Goal: Find specific page/section: Find specific page/section

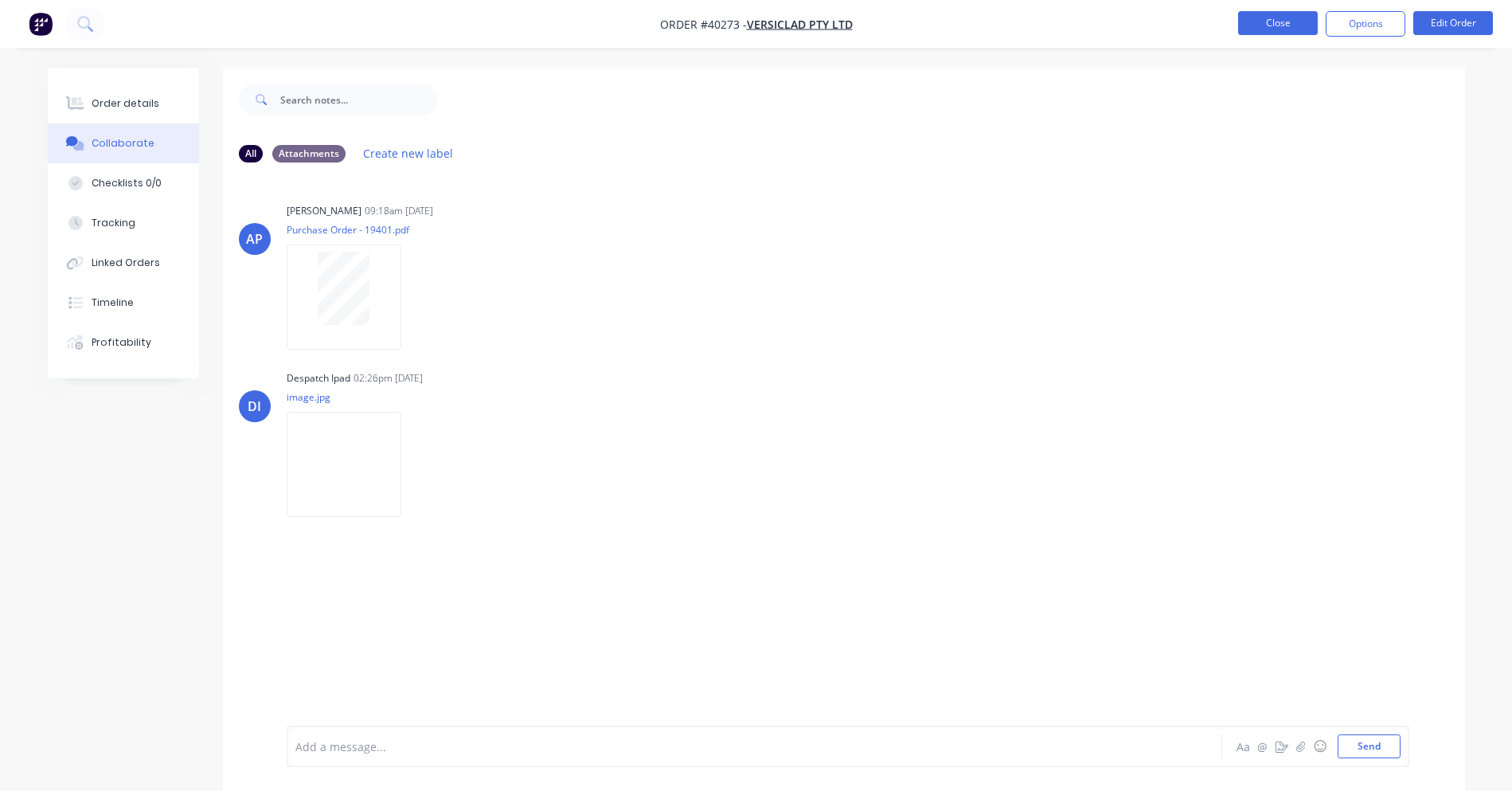
click at [1291, 30] on button "Close" at bounding box center [1278, 23] width 79 height 24
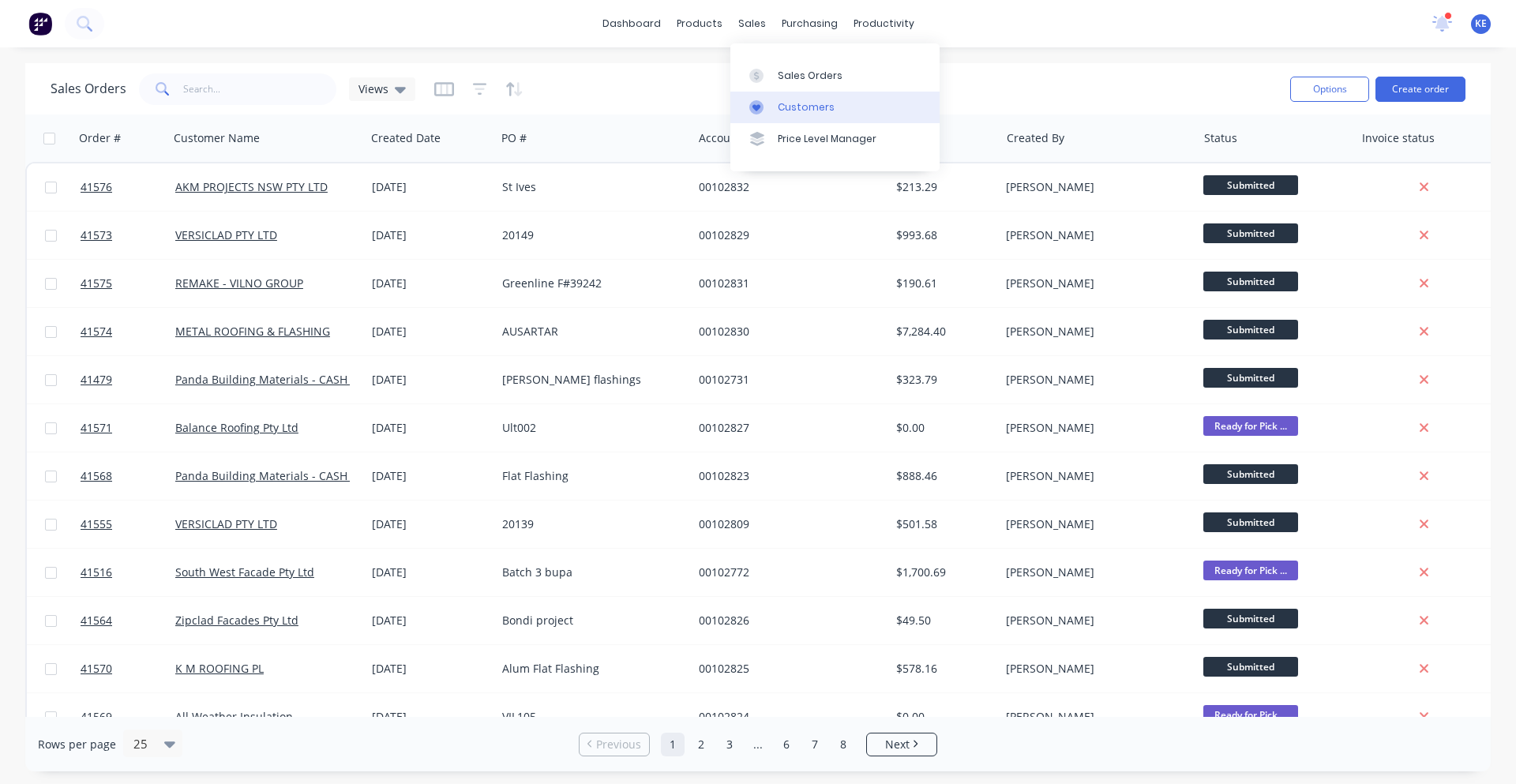
click at [772, 103] on div at bounding box center [761, 107] width 23 height 15
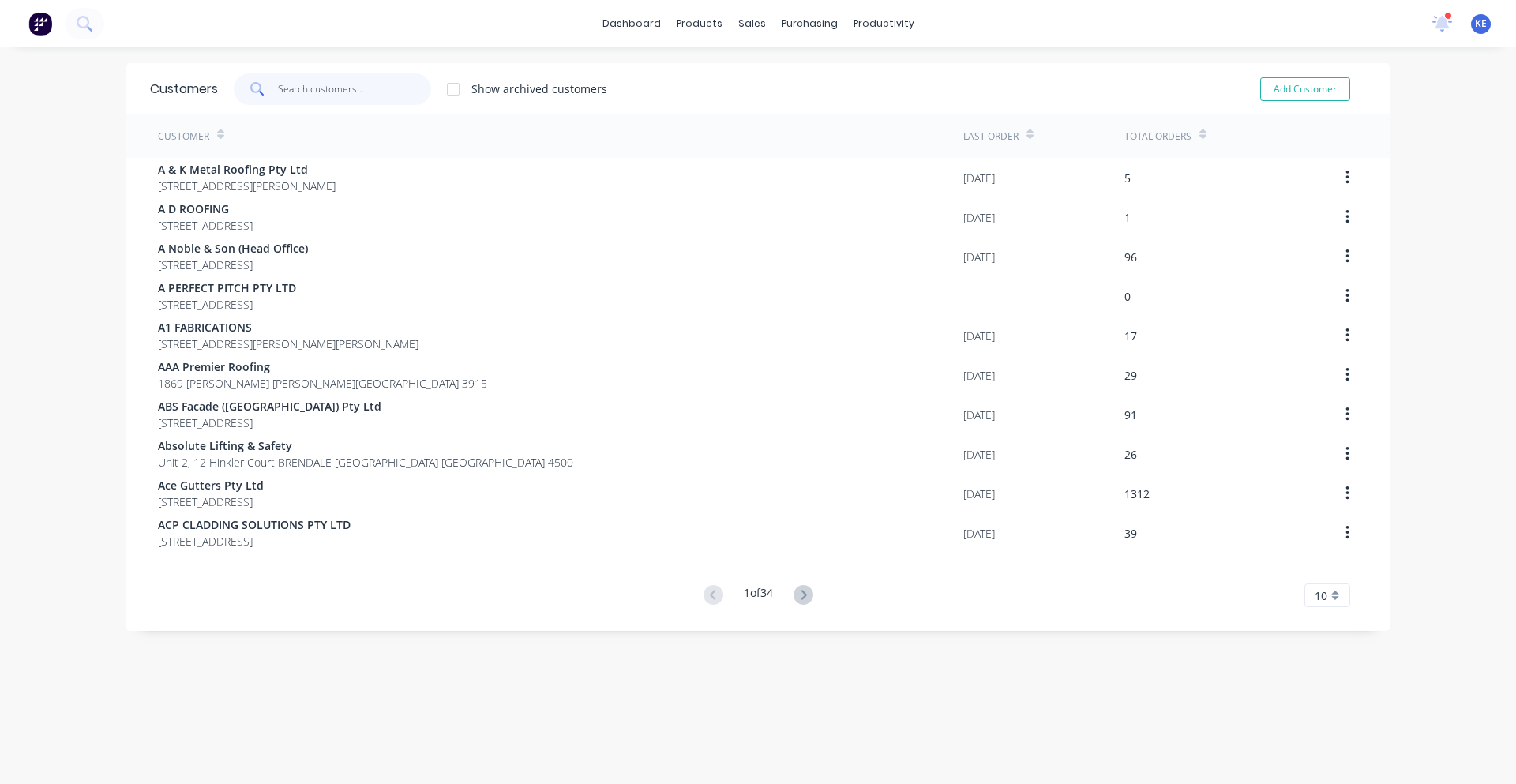
click at [343, 98] on input "text" at bounding box center [355, 89] width 154 height 31
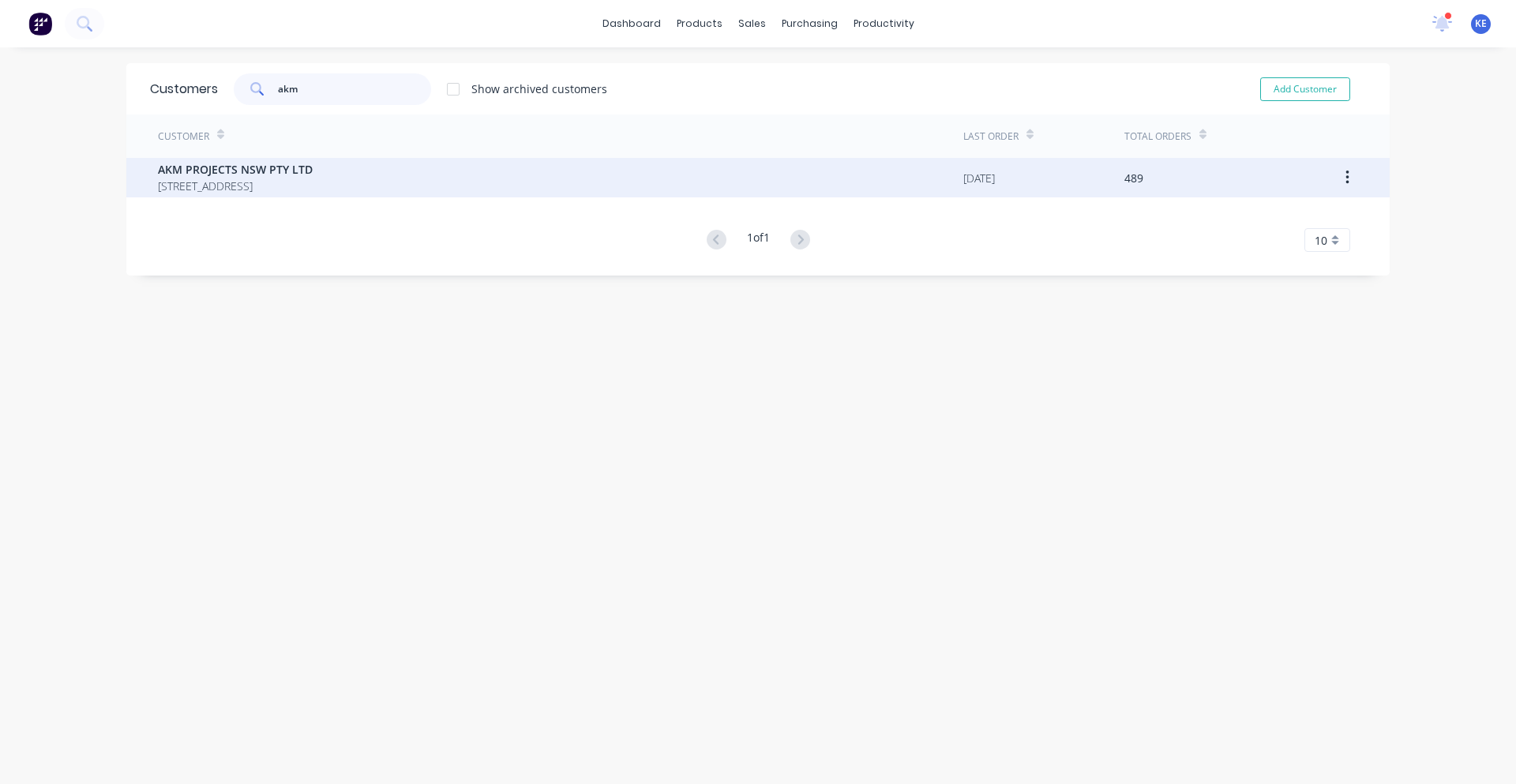
type input "akm"
click at [313, 166] on span "AKM PROJECTS NSW PTY LTD" at bounding box center [234, 169] width 155 height 17
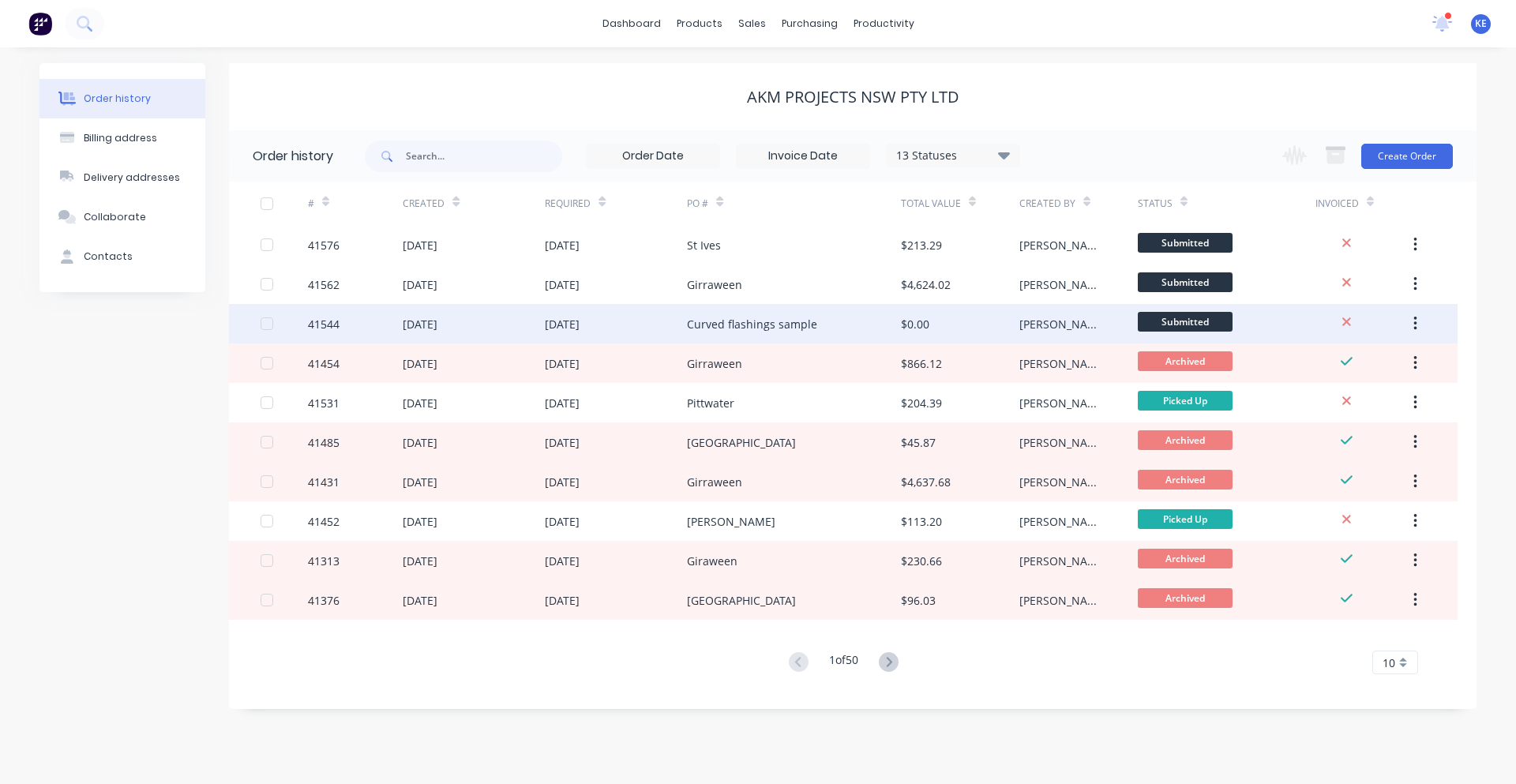
click at [864, 338] on div "Curved flashings sample" at bounding box center [793, 324] width 213 height 40
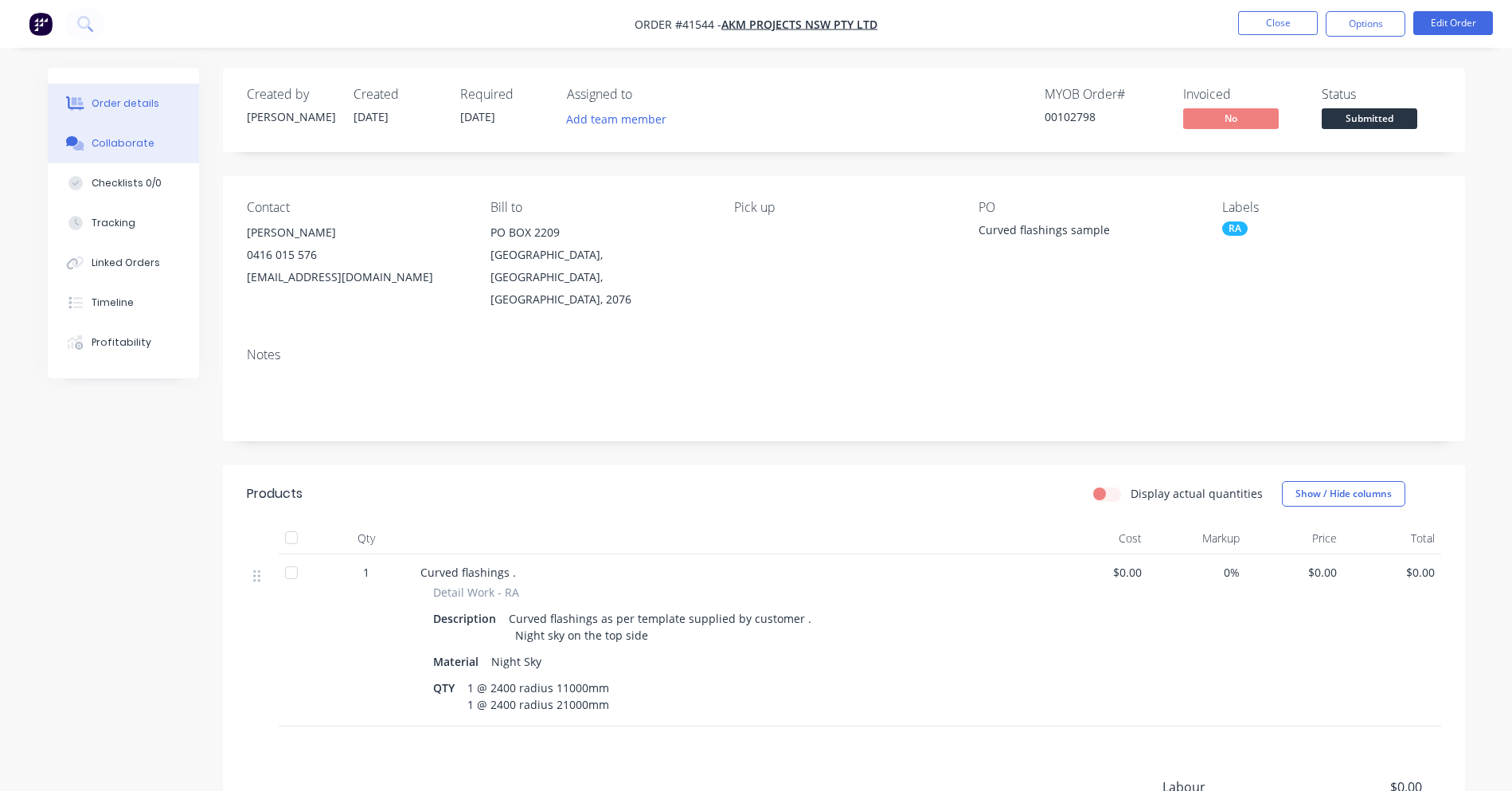
click at [117, 144] on div "Collaborate" at bounding box center [123, 143] width 63 height 15
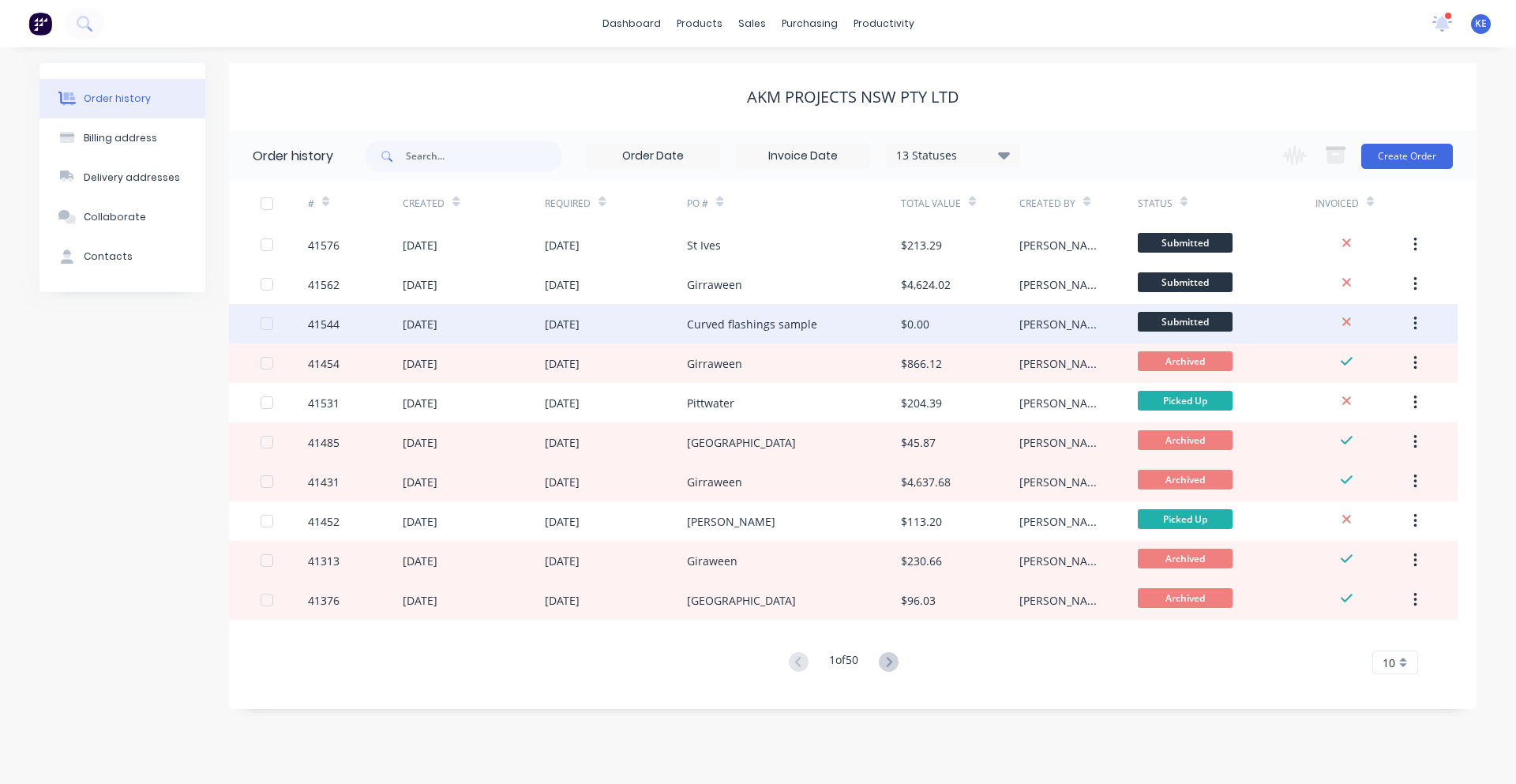
click at [676, 336] on div "[DATE]" at bounding box center [615, 324] width 142 height 40
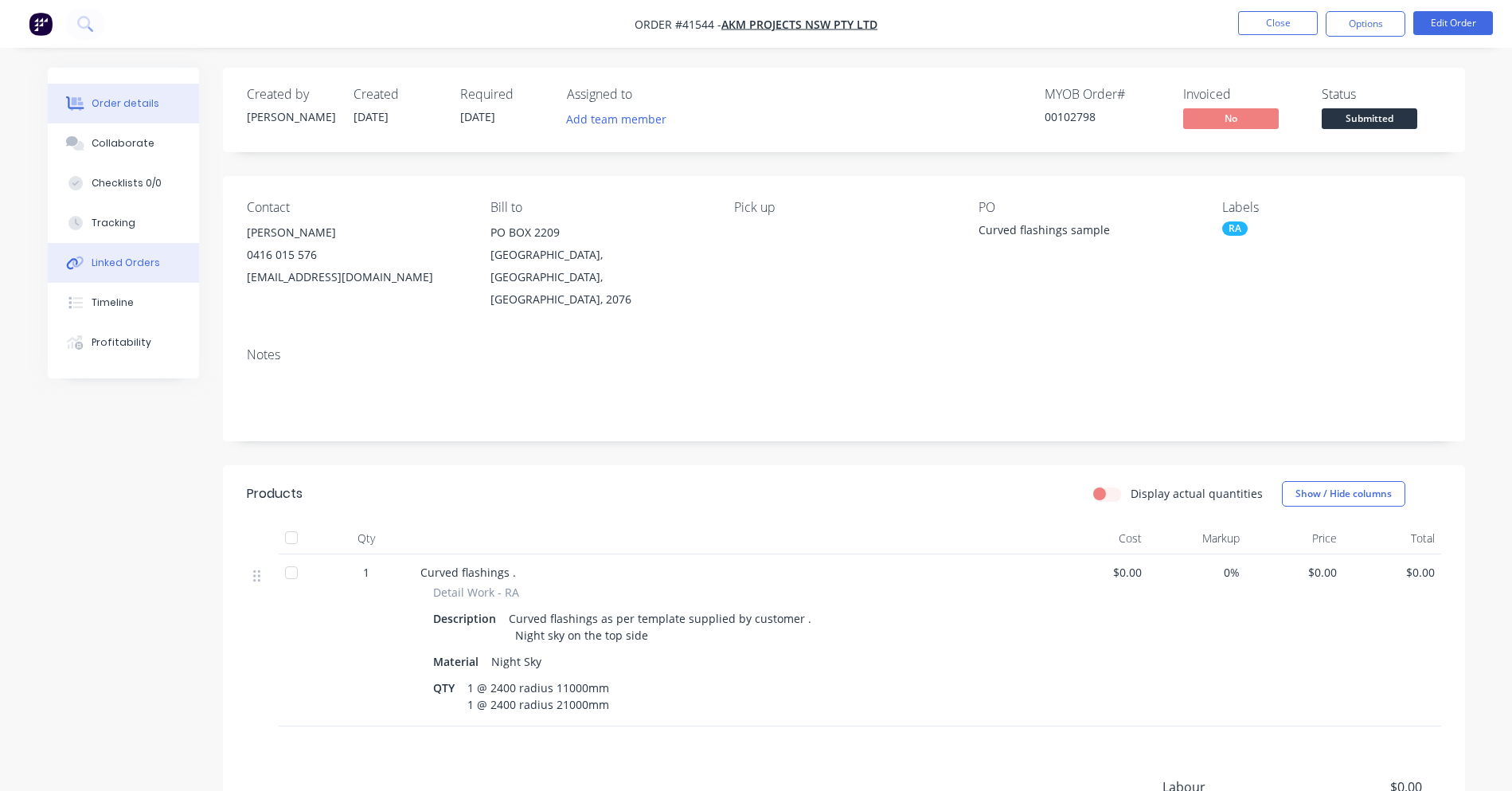
click at [120, 263] on div "Linked Orders" at bounding box center [126, 263] width 69 height 15
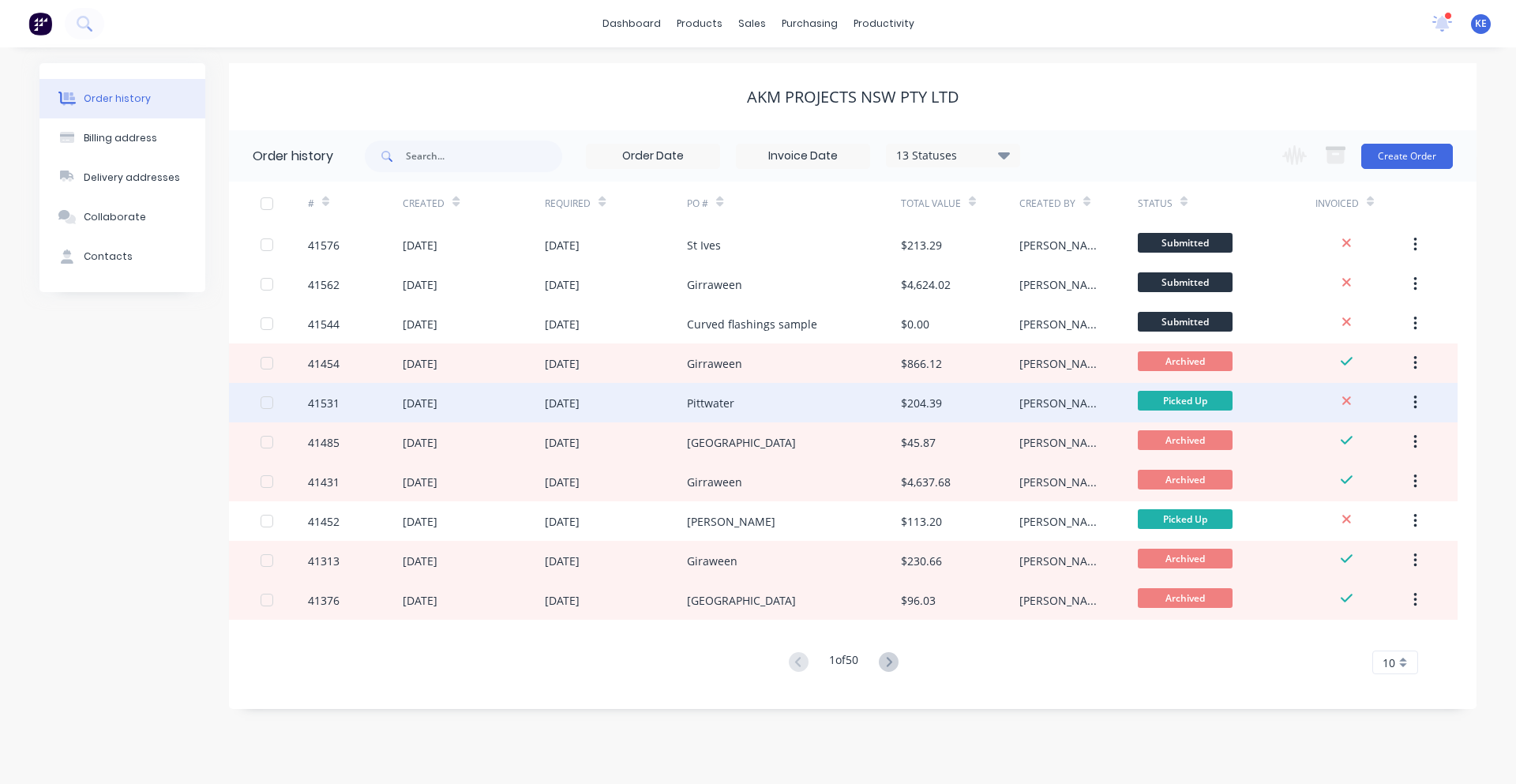
click at [765, 406] on div "Pittwater" at bounding box center [793, 402] width 213 height 40
